Goal: Information Seeking & Learning: Learn about a topic

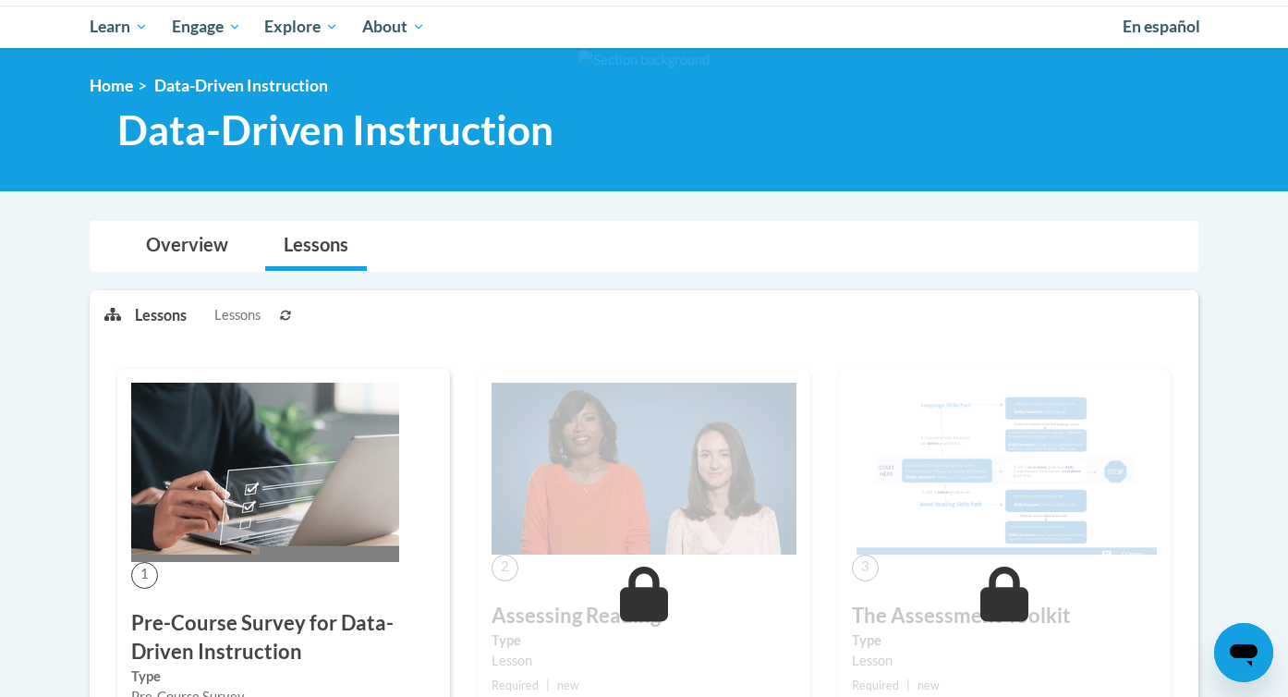
scroll to position [191, 0]
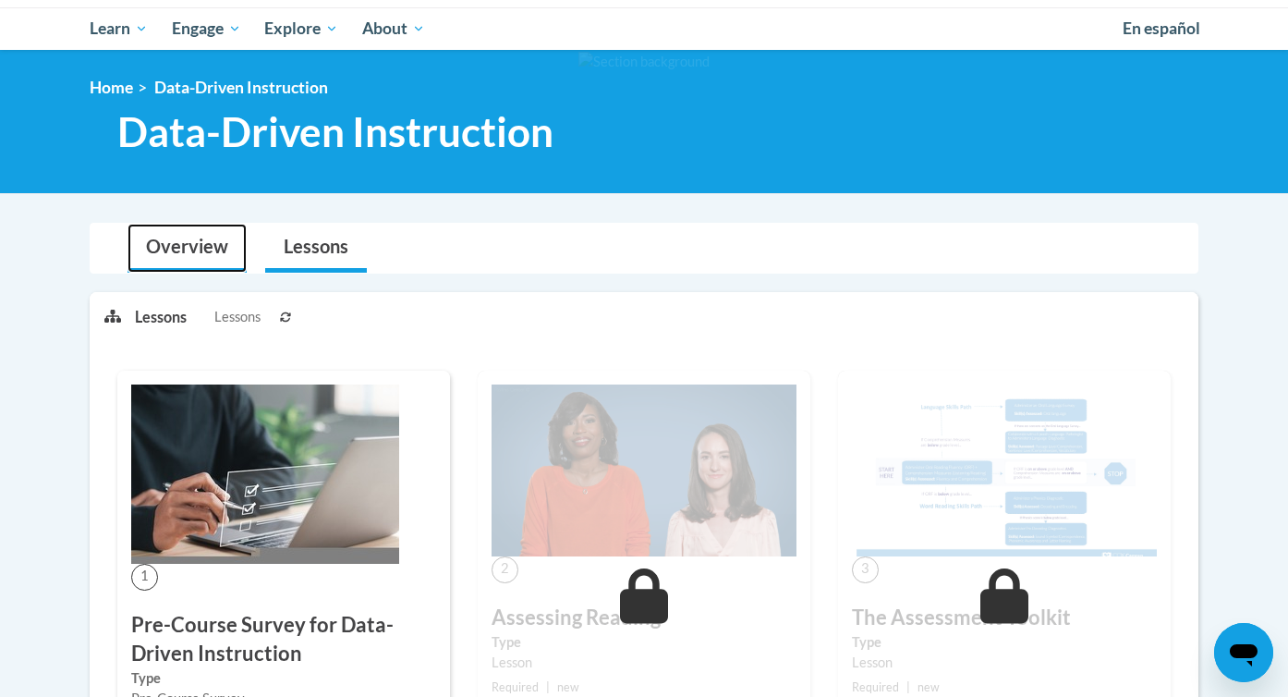
click at [216, 241] on link "Overview" at bounding box center [187, 248] width 119 height 49
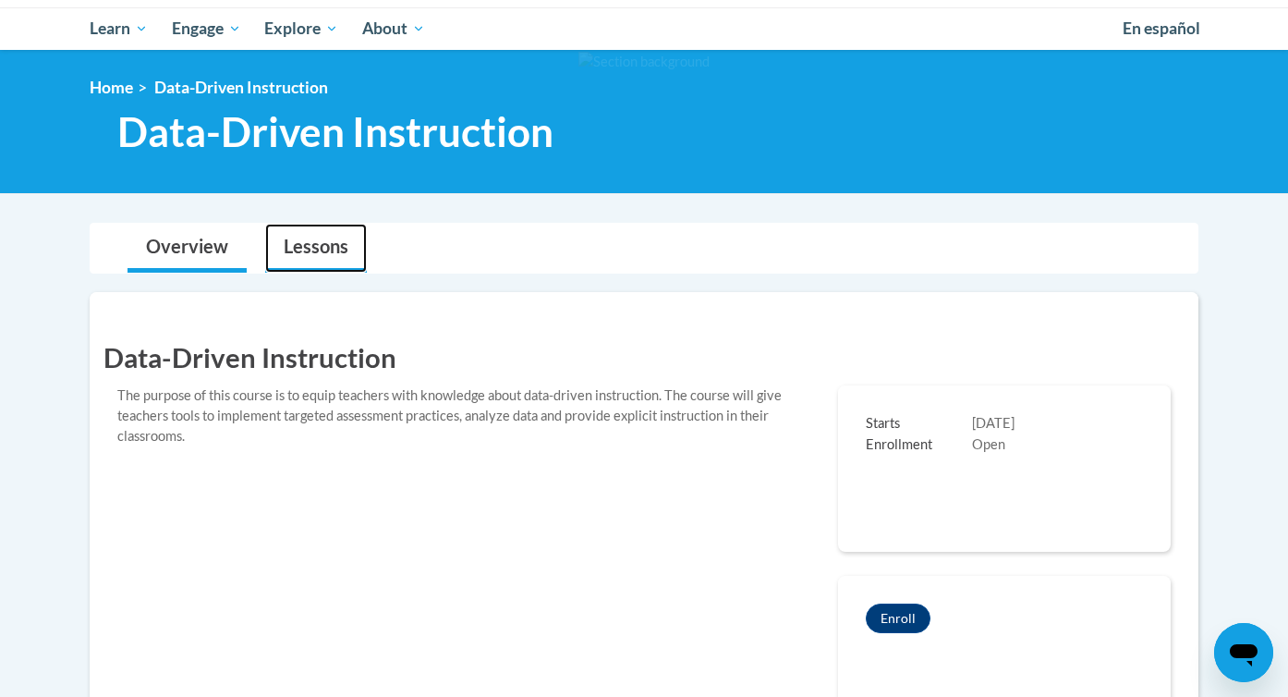
click at [333, 254] on link "Lessons" at bounding box center [316, 248] width 102 height 49
click at [317, 248] on link "Lessons" at bounding box center [316, 248] width 102 height 49
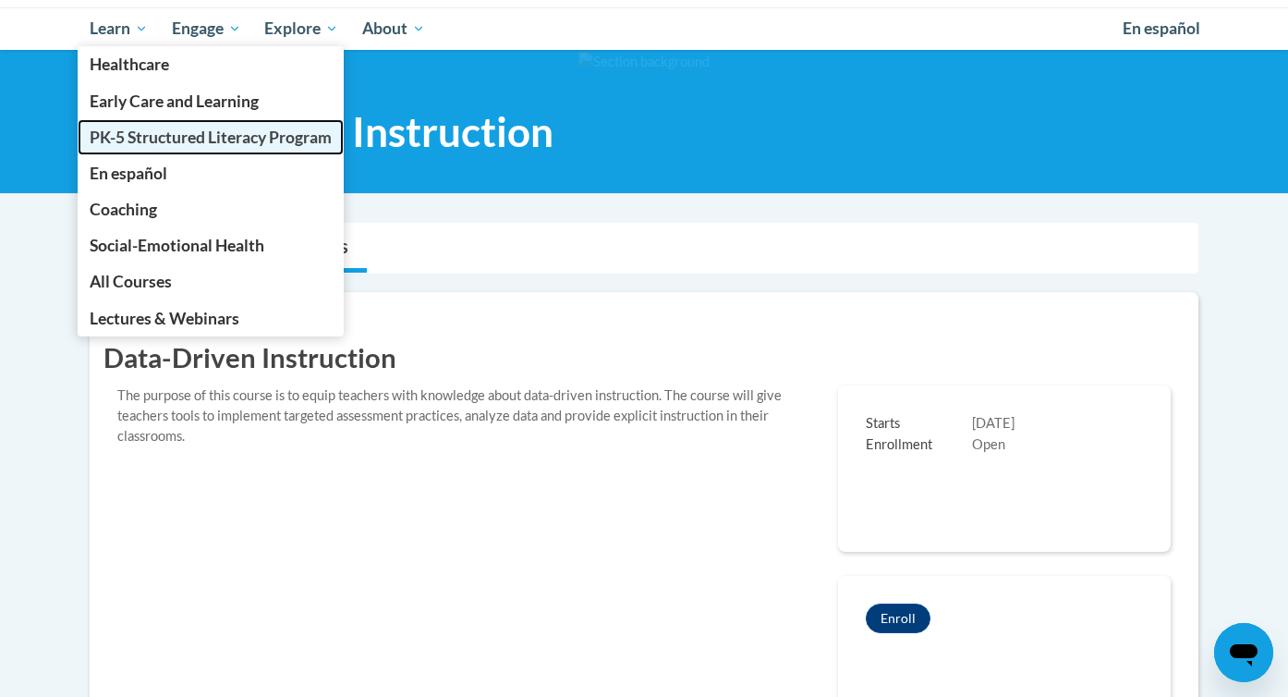
click at [140, 141] on span "PK-5 Structured Literacy Program" at bounding box center [211, 137] width 242 height 19
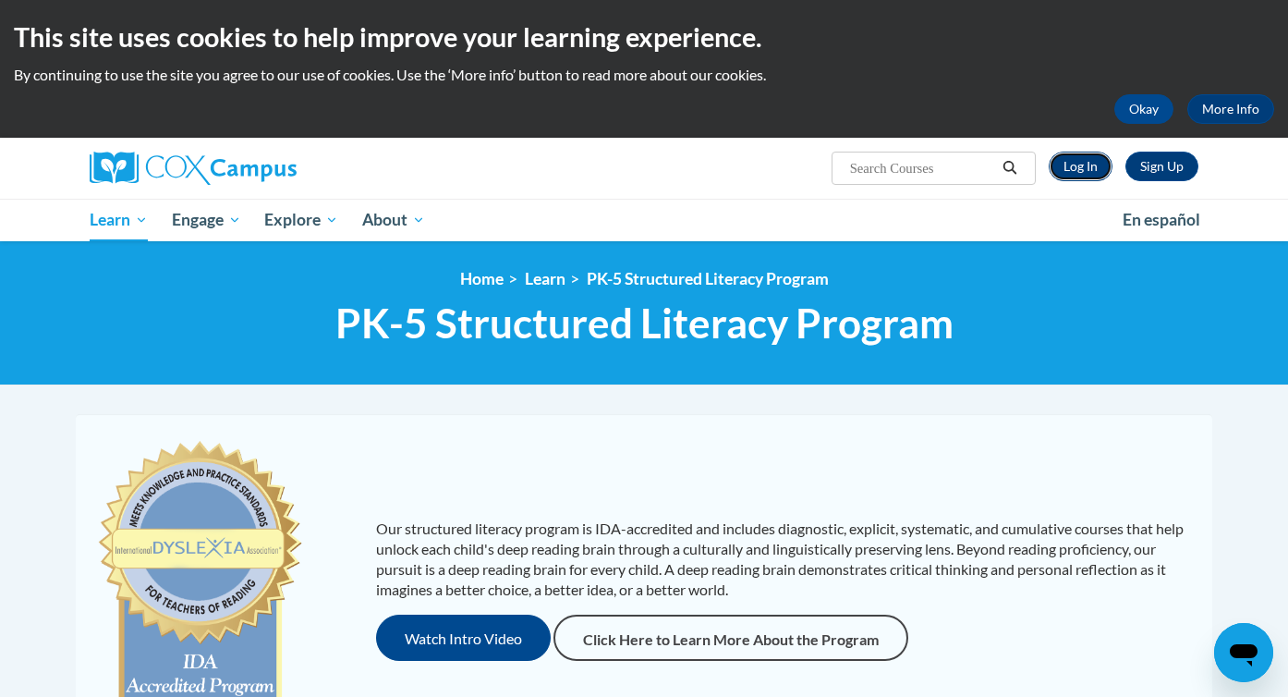
click at [1080, 163] on link "Log In" at bounding box center [1081, 167] width 64 height 30
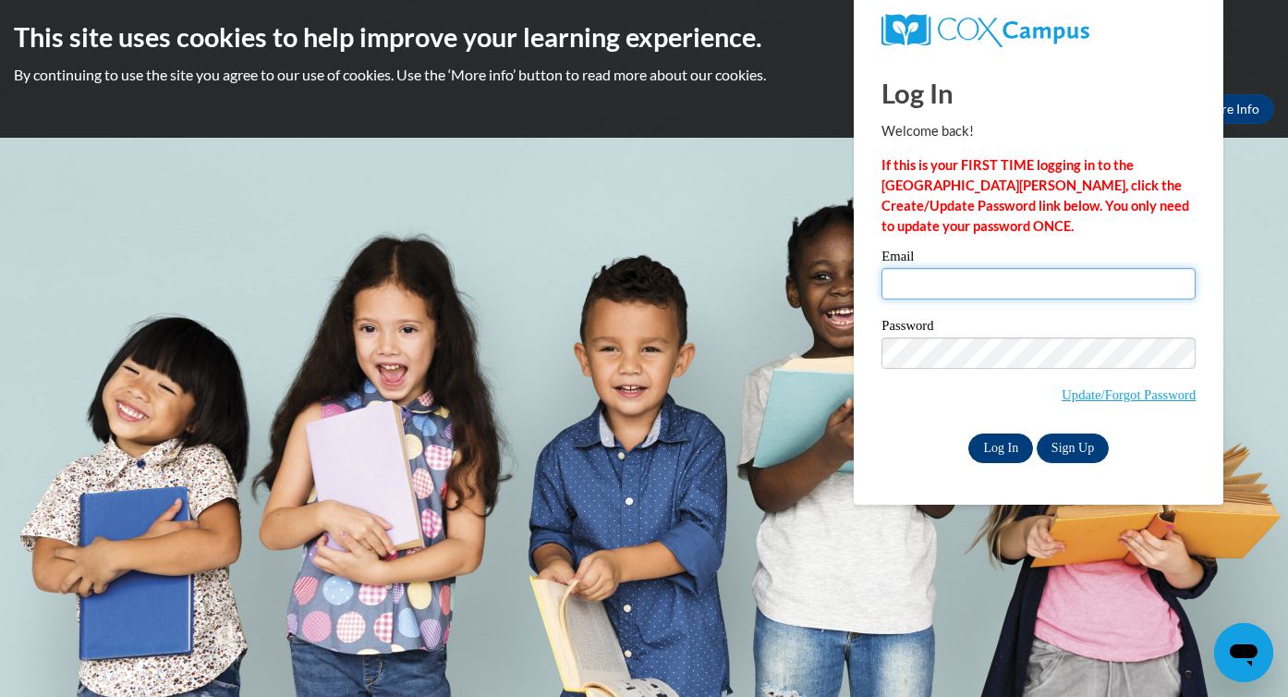
type input "glassemi@wauwatosa.k12.wi.us"
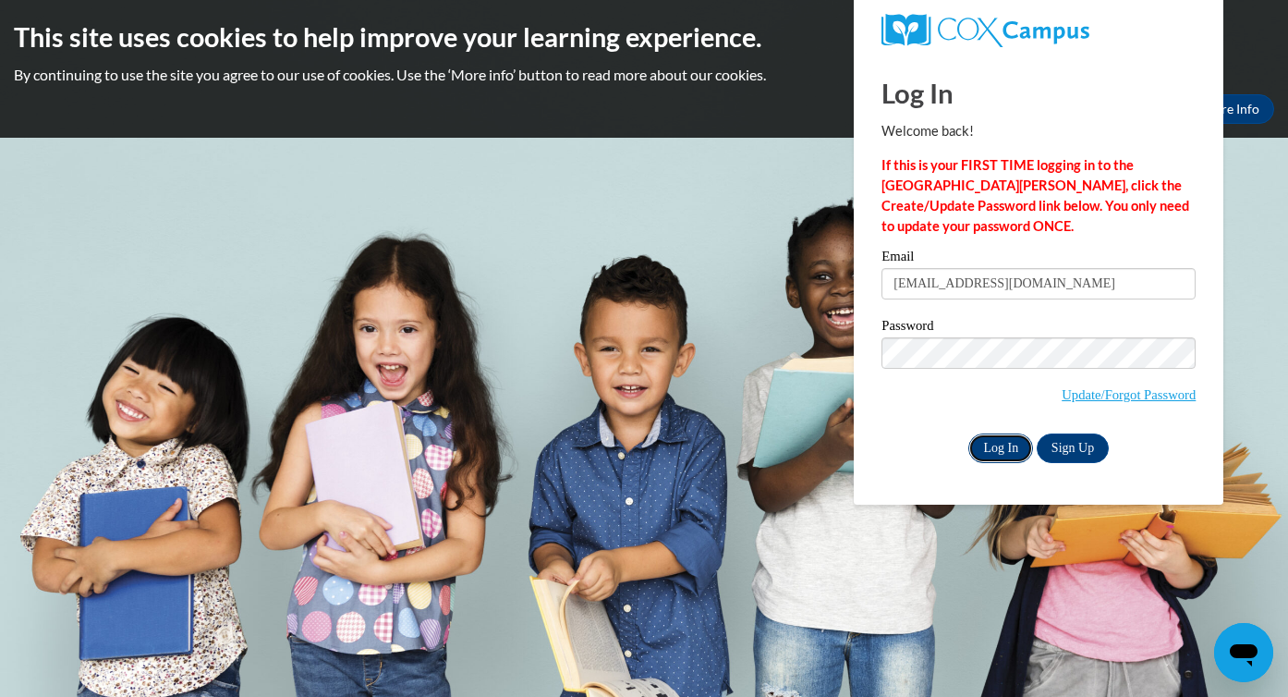
click at [993, 447] on input "Log In" at bounding box center [1000, 448] width 65 height 30
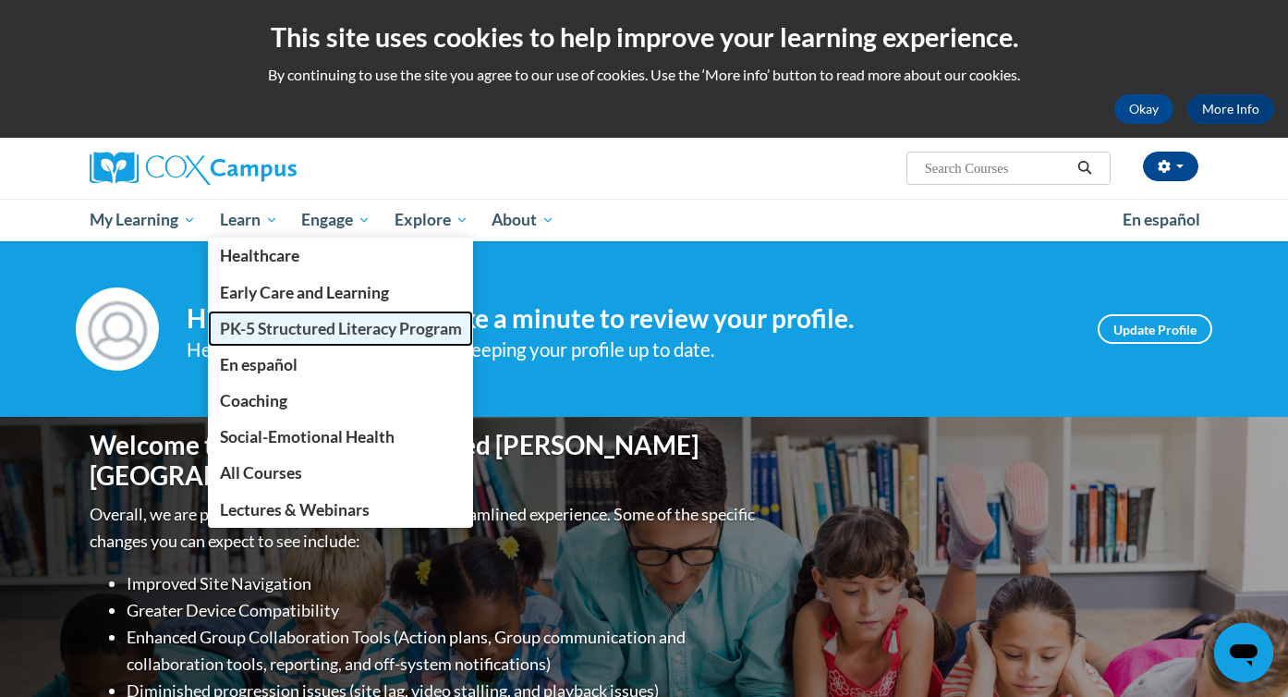
click at [274, 328] on span "PK-5 Structured Literacy Program" at bounding box center [341, 328] width 242 height 19
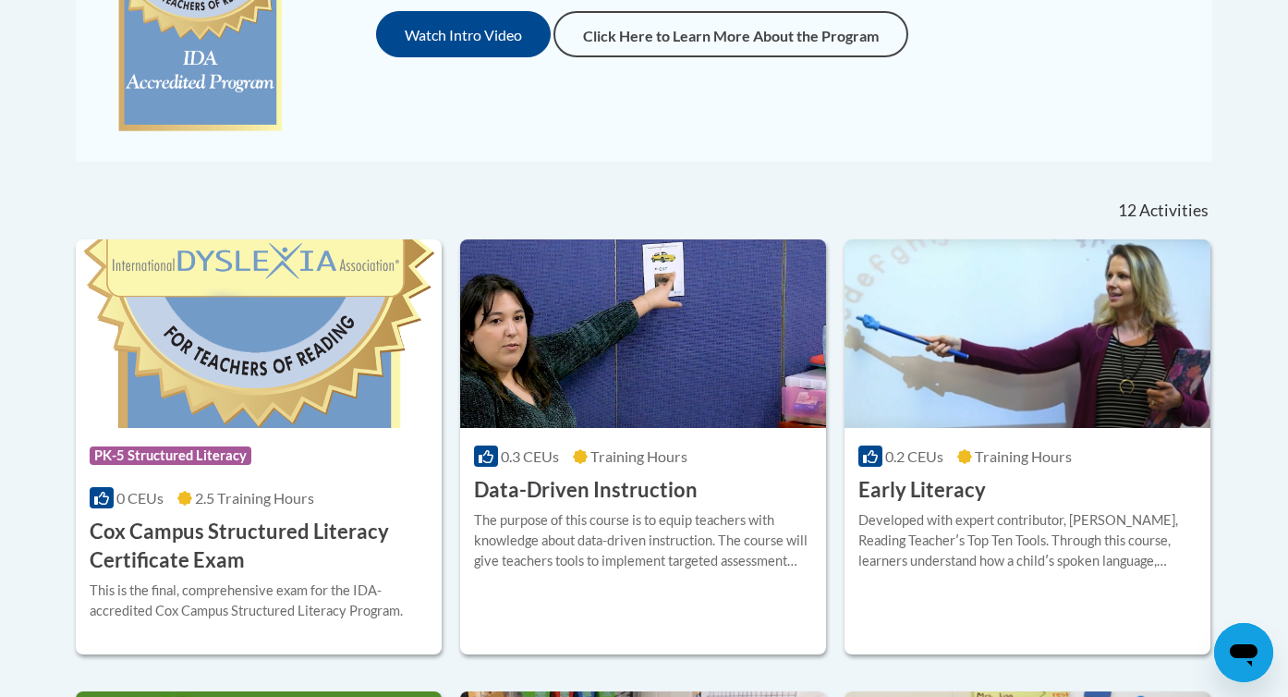
scroll to position [604, 0]
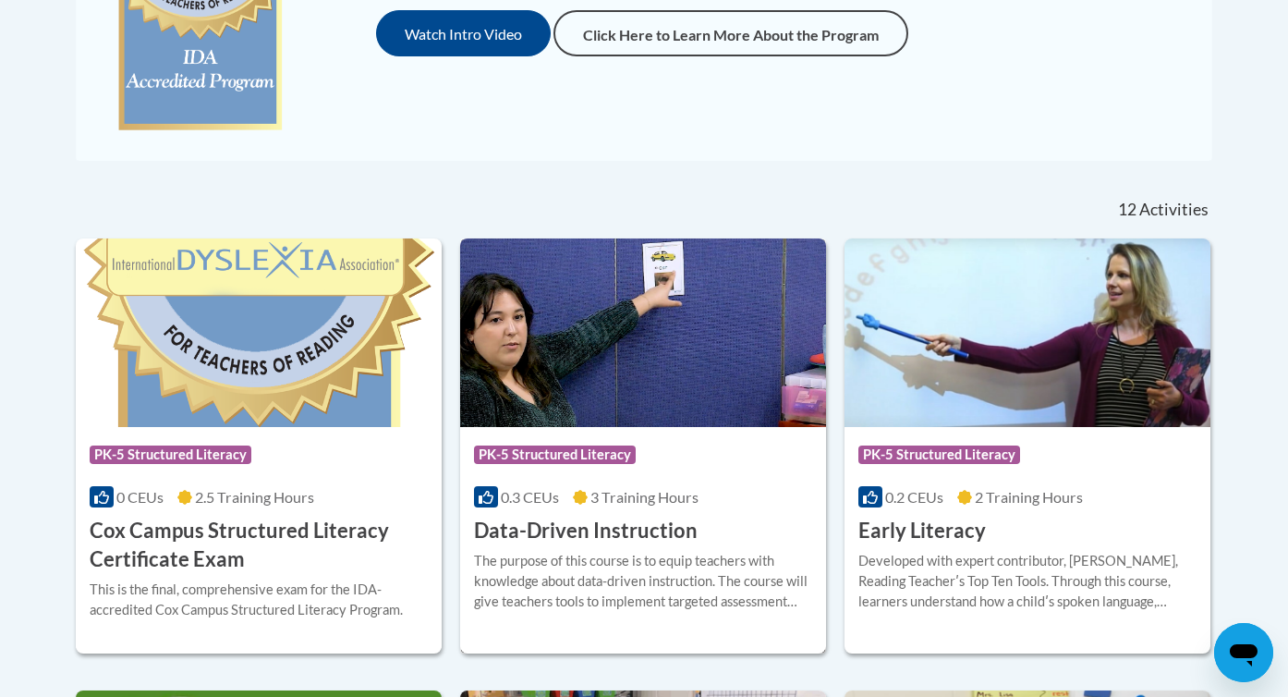
click at [648, 520] on h3 "Data-Driven Instruction" at bounding box center [586, 531] width 224 height 29
